Goal: Task Accomplishment & Management: Use online tool/utility

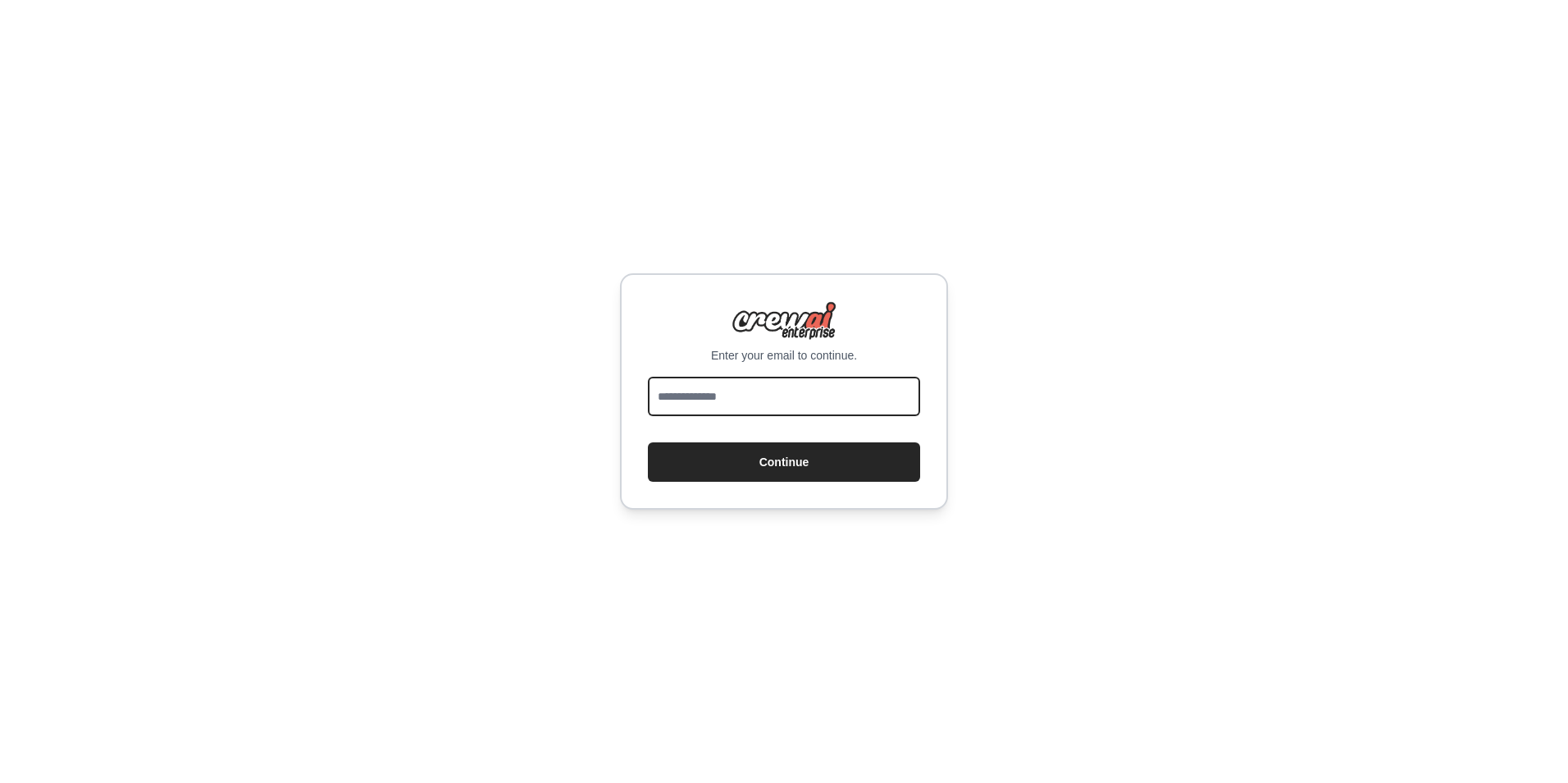
drag, startPoint x: 0, startPoint y: 0, endPoint x: 783, endPoint y: 402, distance: 880.2
click at [783, 402] on input "email" at bounding box center [784, 396] width 272 height 40
type input "**********"
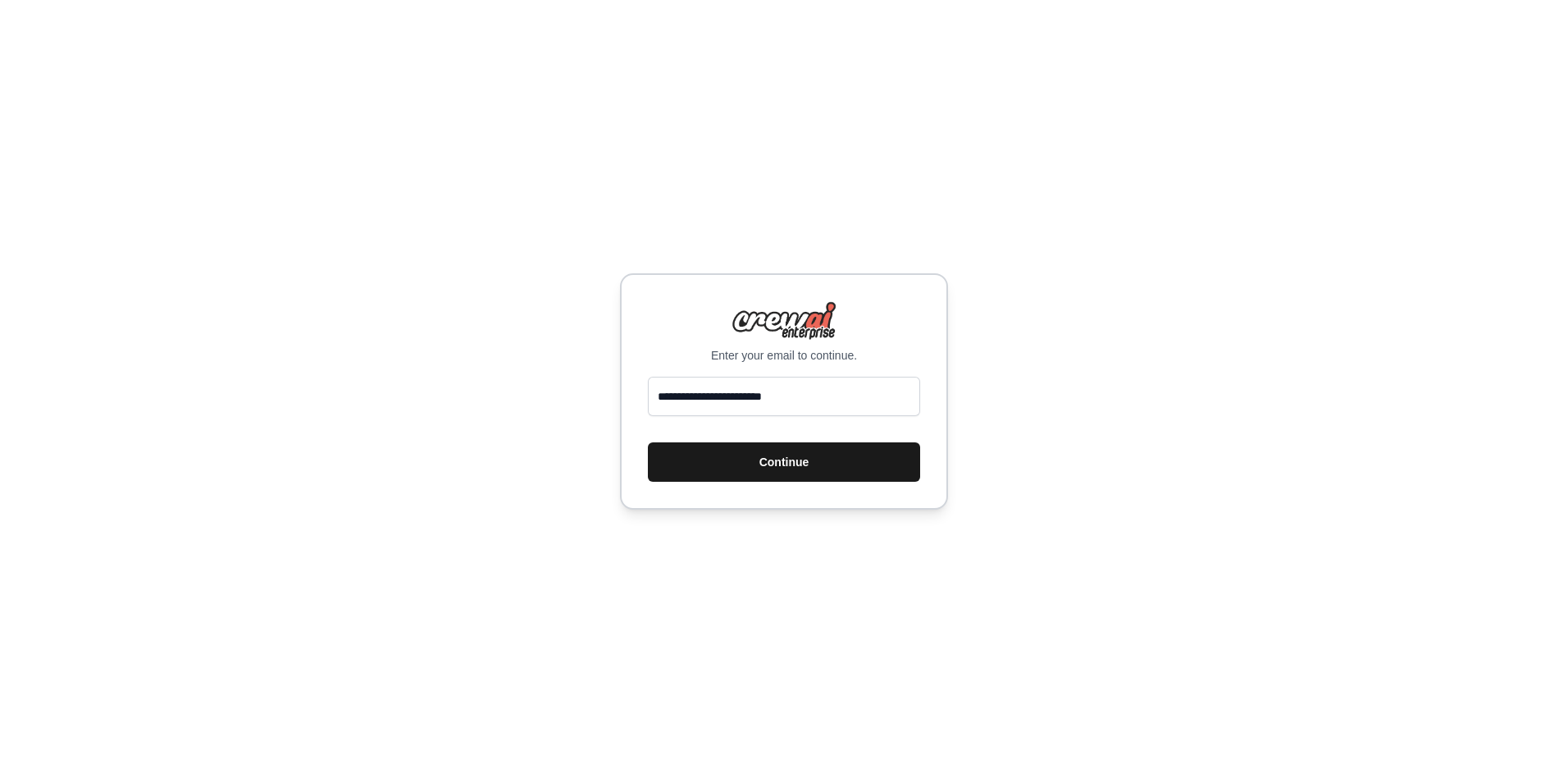
click at [777, 474] on button "Continue" at bounding box center [784, 461] width 272 height 40
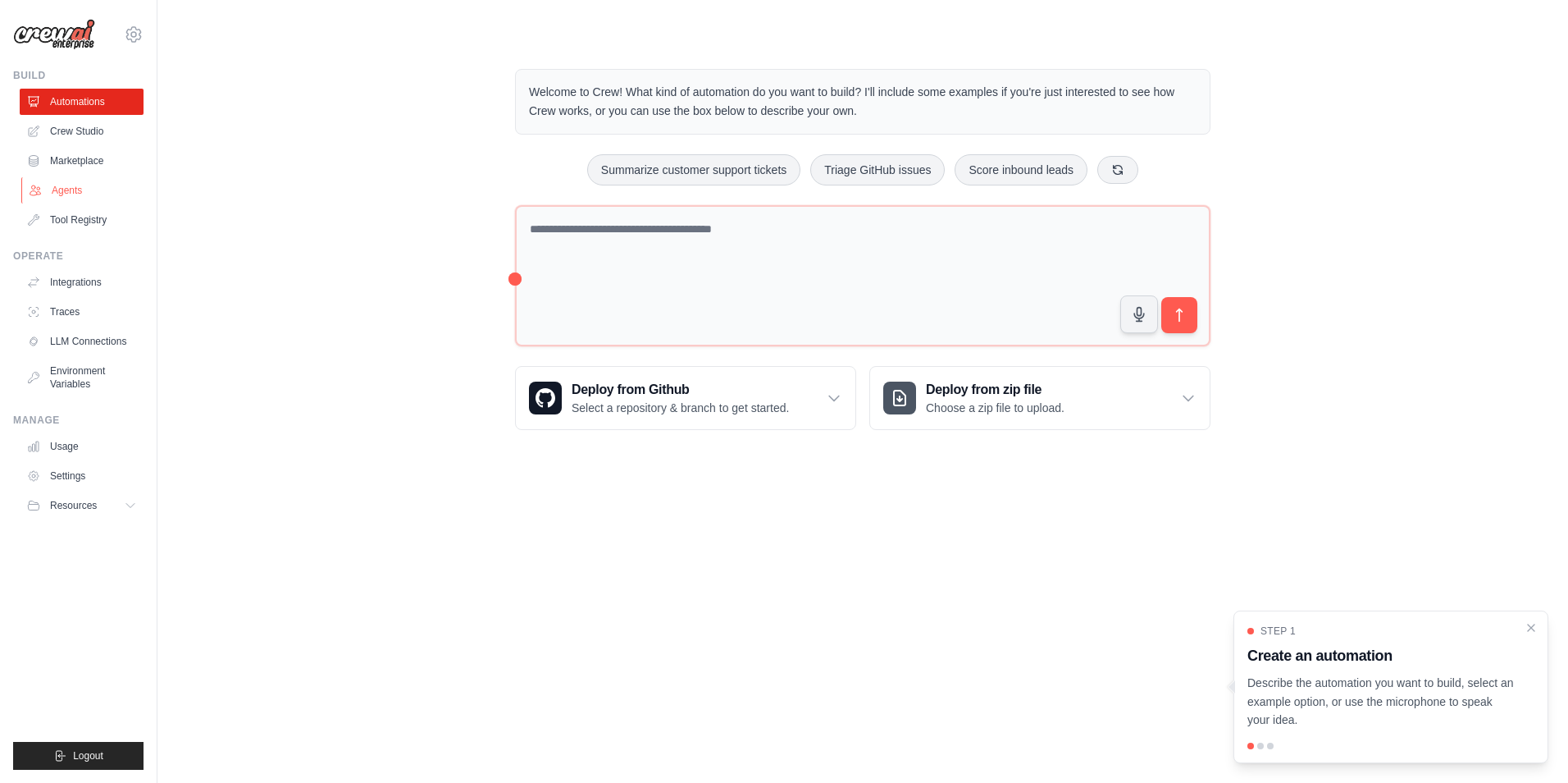
click at [86, 194] on link "Agents" at bounding box center [82, 191] width 124 height 26
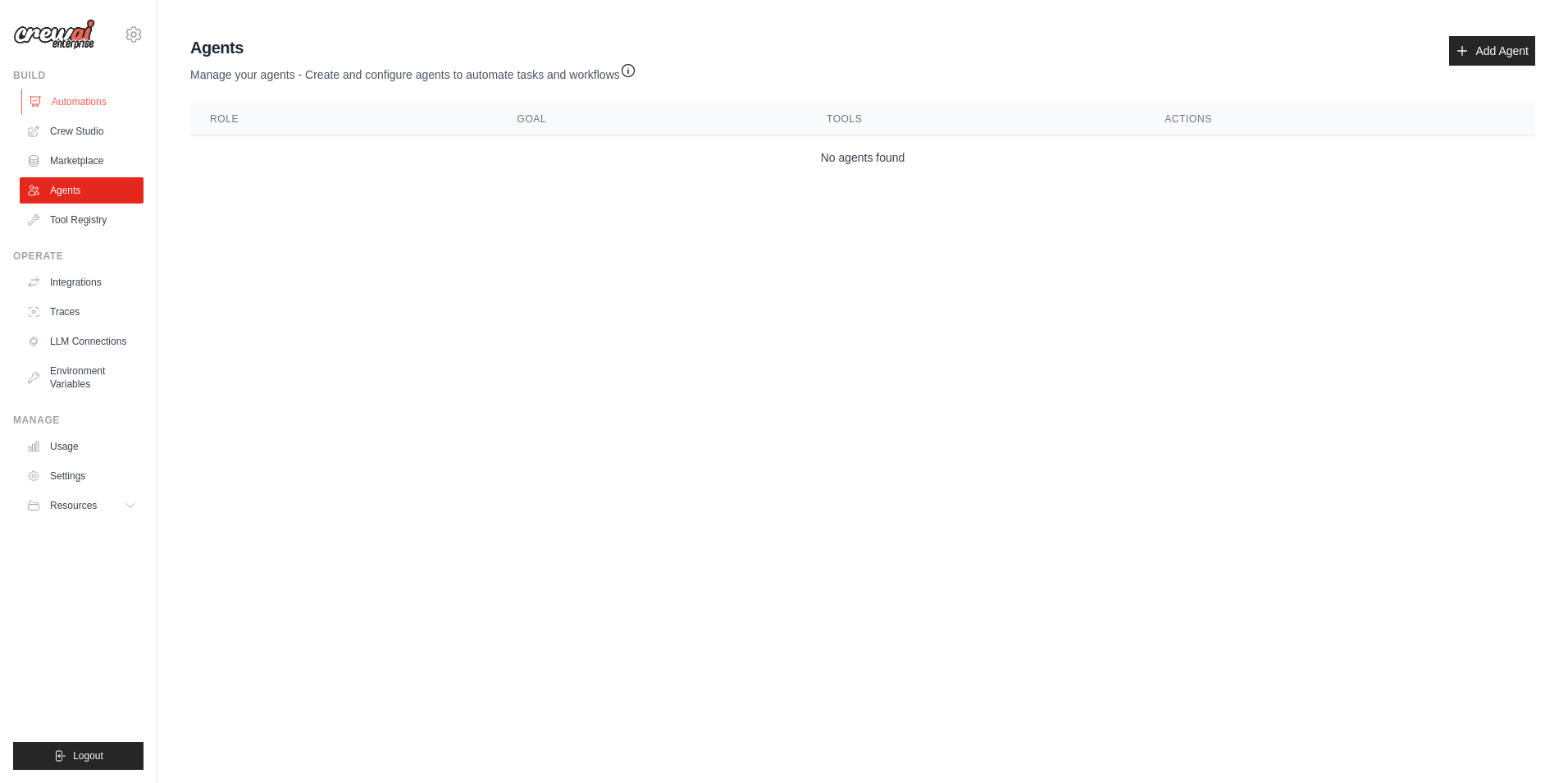
click at [99, 99] on link "Automations" at bounding box center [82, 101] width 124 height 26
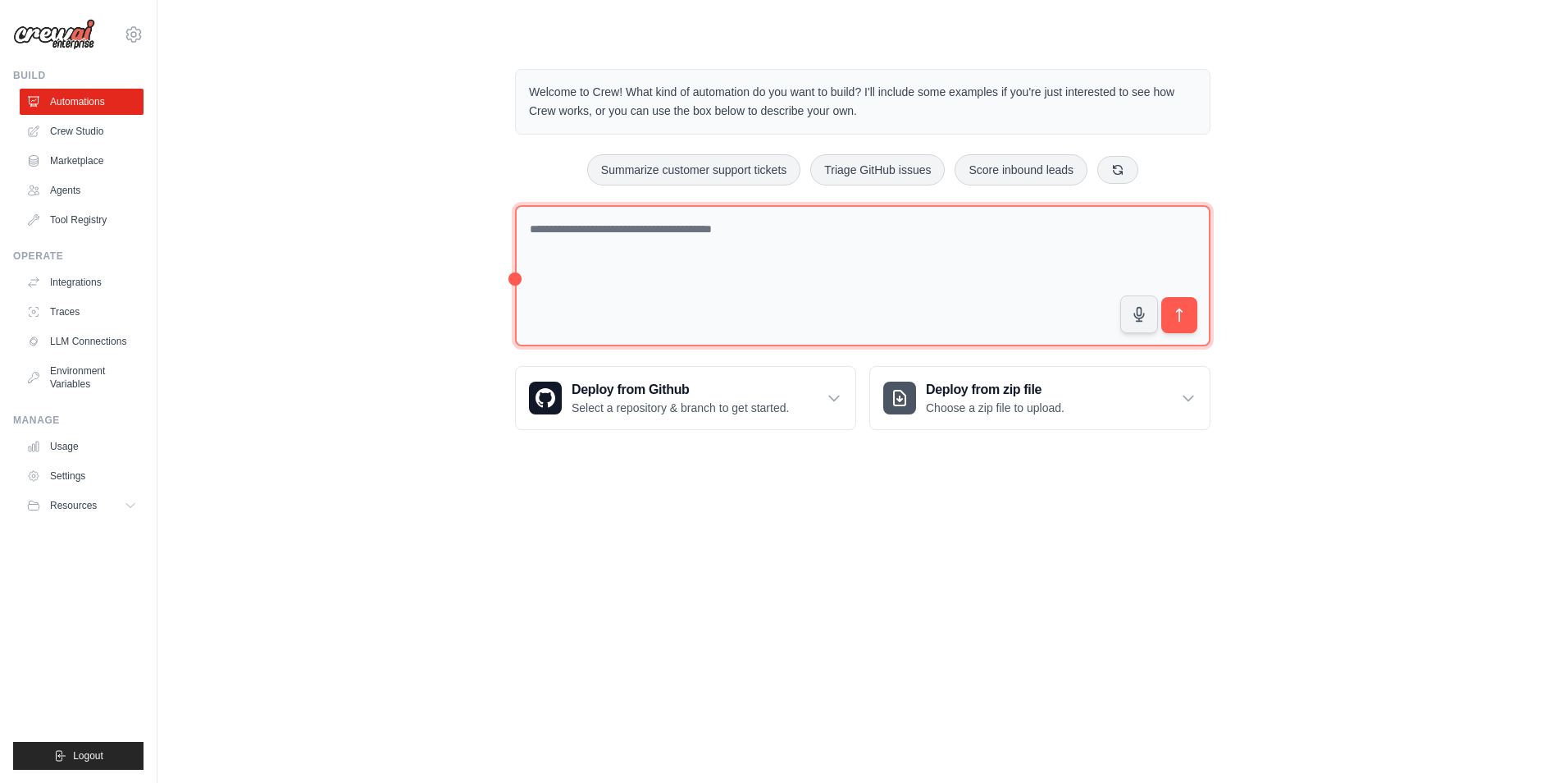
click at [807, 228] on textarea at bounding box center [862, 276] width 696 height 142
